Goal: Navigation & Orientation: Find specific page/section

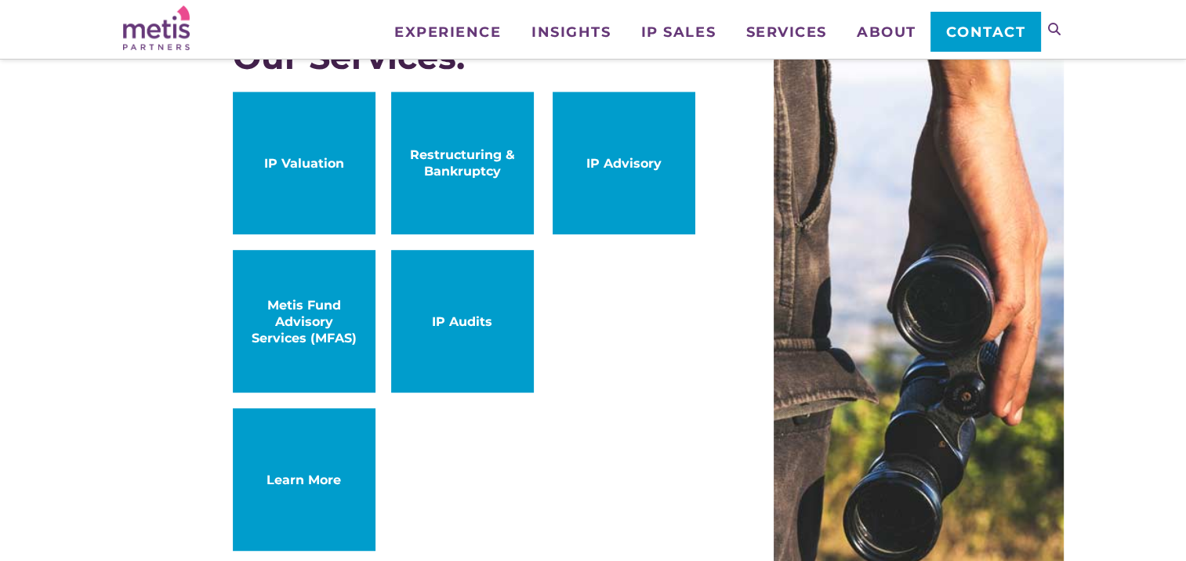
scroll to position [784, 0]
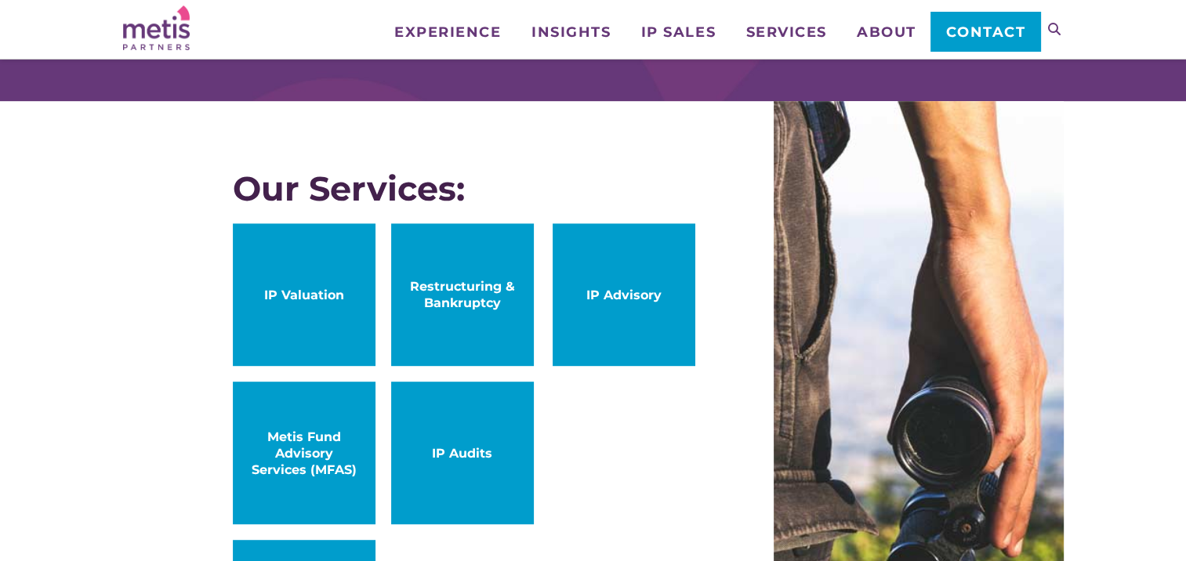
click at [482, 451] on span "IP Audits" at bounding box center [462, 453] width 111 height 16
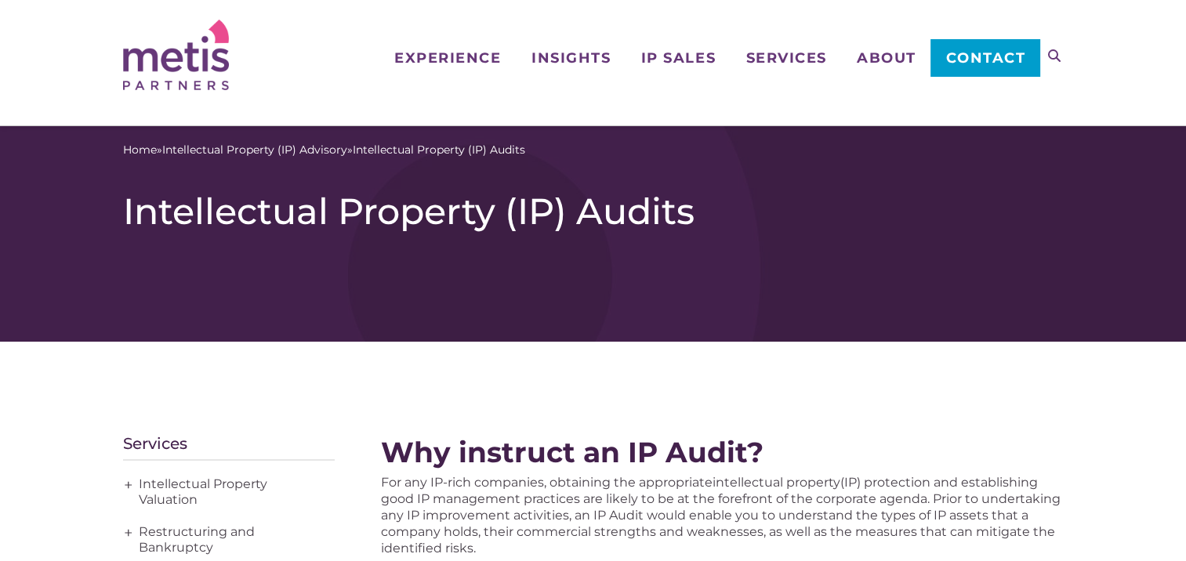
click at [197, 76] on img at bounding box center [176, 55] width 106 height 71
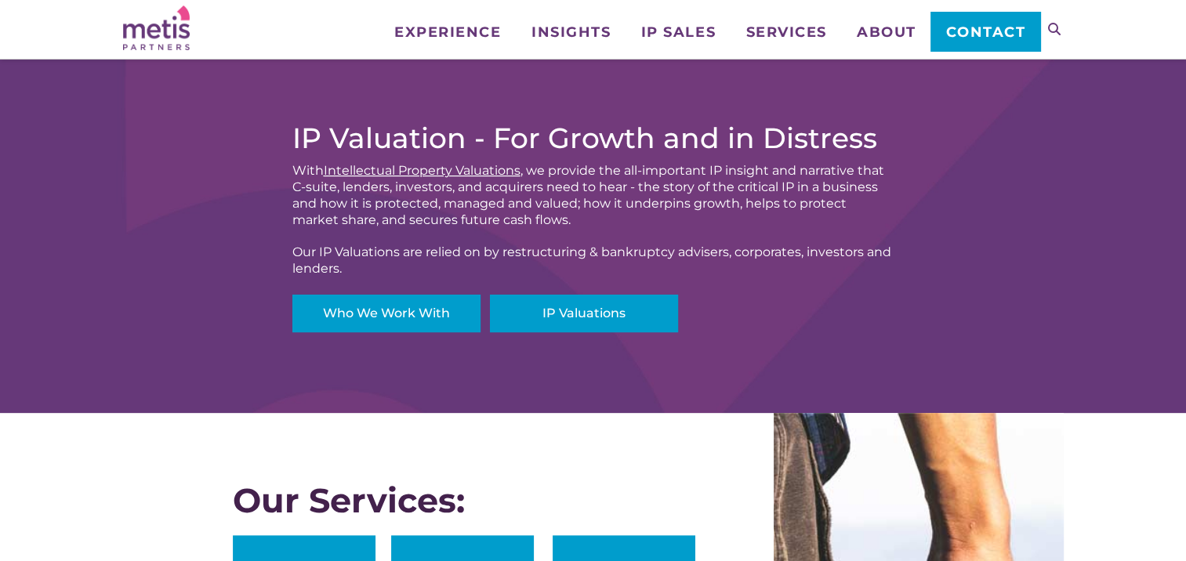
scroll to position [470, 0]
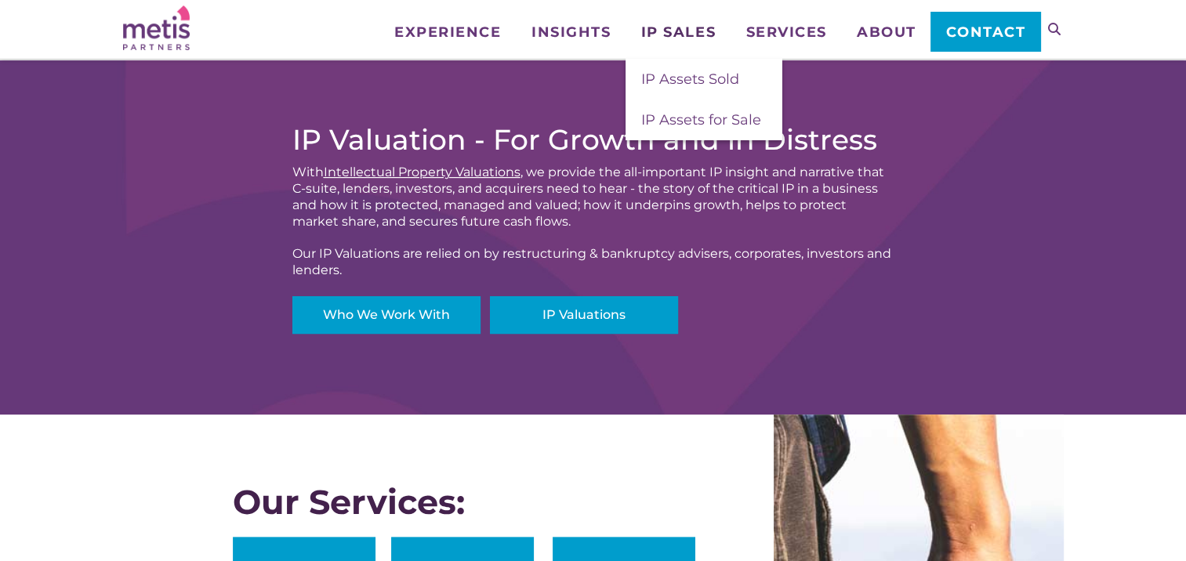
click at [689, 34] on span "IP Sales" at bounding box center [678, 32] width 74 height 14
click at [683, 32] on span "IP Sales" at bounding box center [678, 32] width 74 height 14
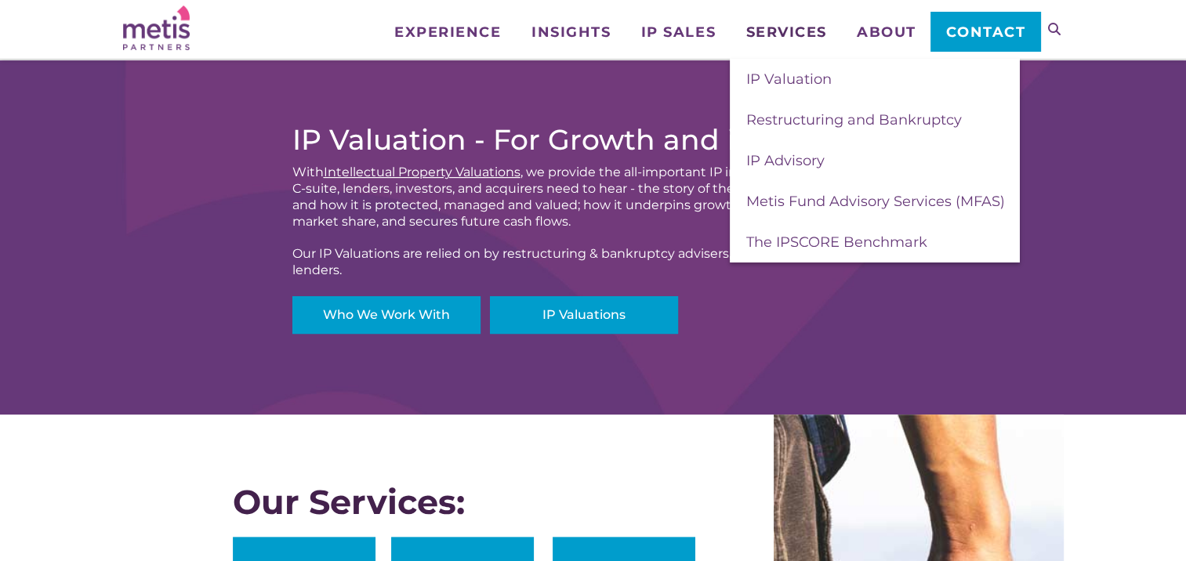
click at [780, 27] on span "Services" at bounding box center [785, 32] width 81 height 14
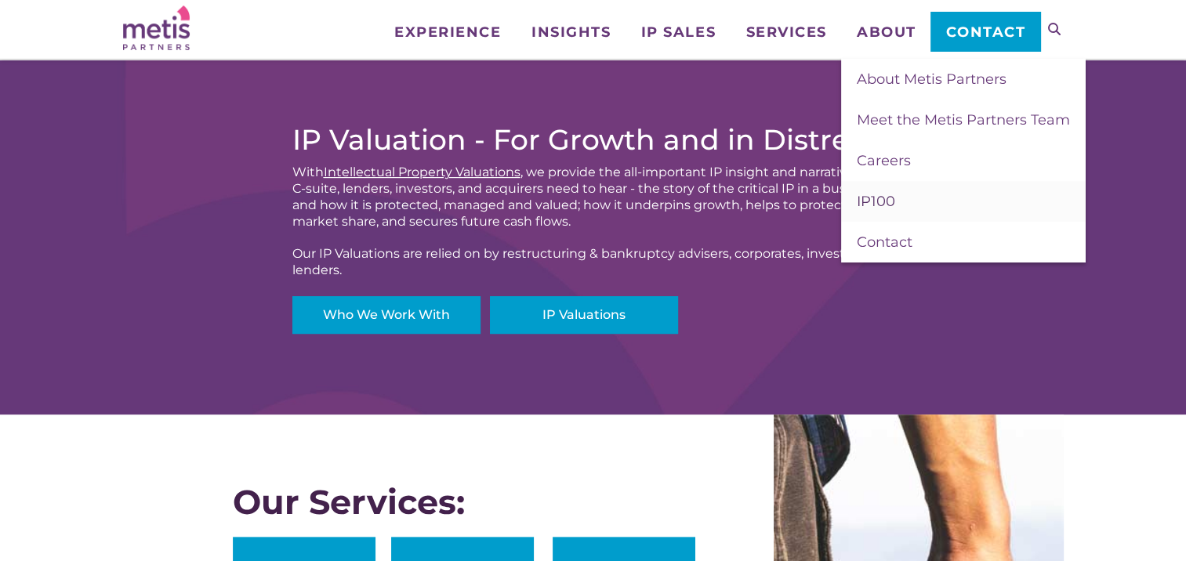
click at [887, 201] on span "IP100" at bounding box center [875, 201] width 38 height 17
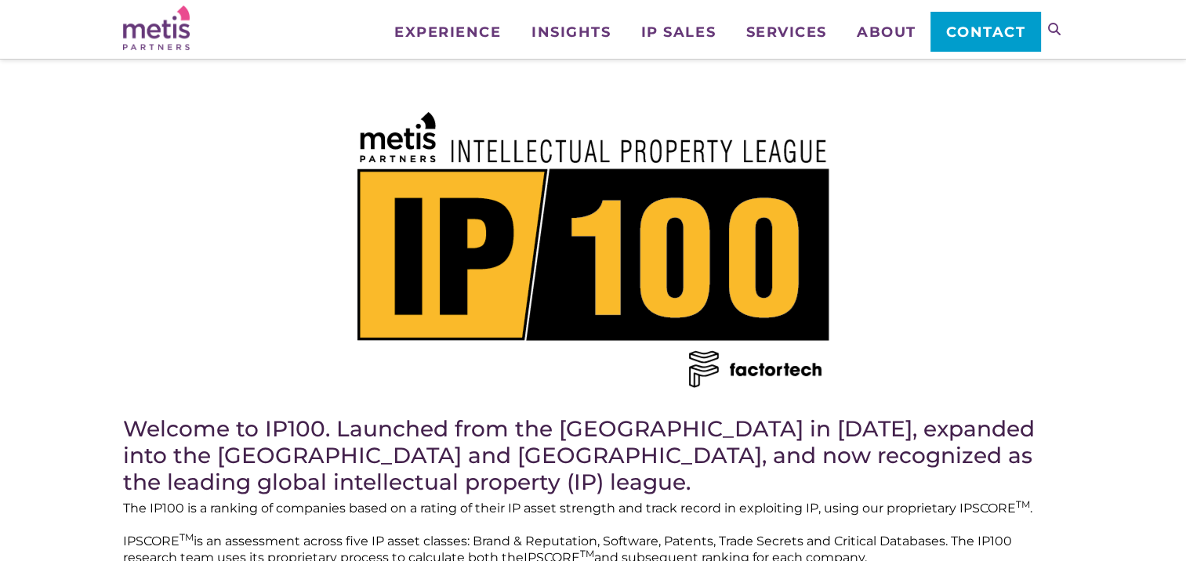
scroll to position [157, 0]
